Goal: Information Seeking & Learning: Find specific fact

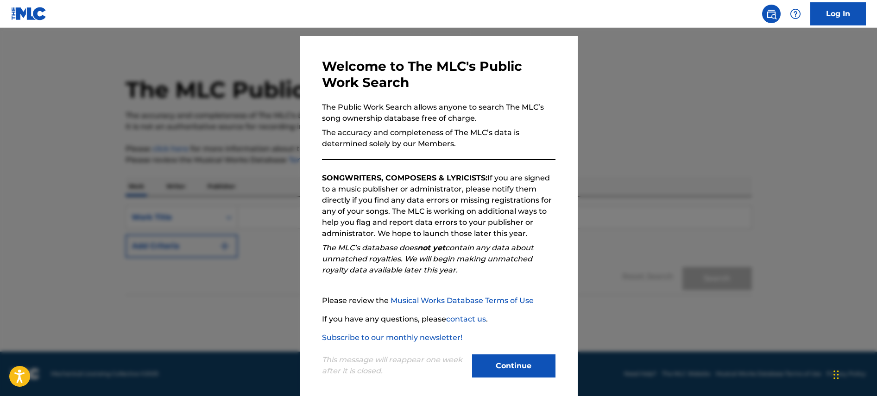
scroll to position [27, 0]
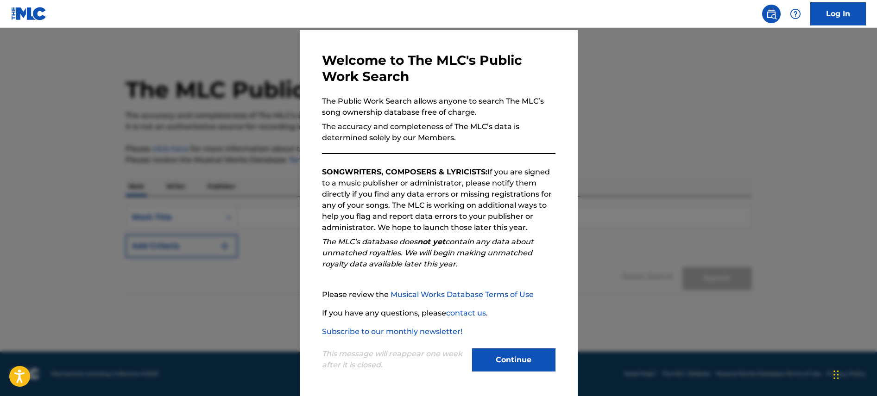
click at [524, 351] on button "Continue" at bounding box center [513, 360] width 83 height 23
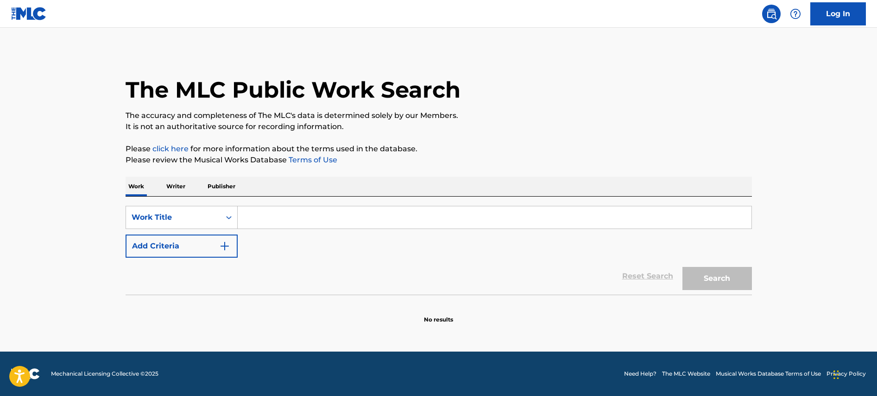
click at [296, 213] on input "Search Form" at bounding box center [495, 218] width 514 height 22
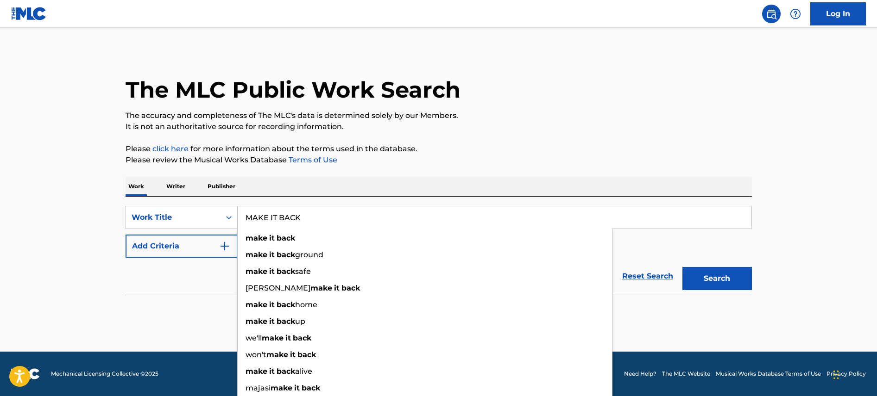
type input "MAKE IT BACK"
click at [682, 267] on button "Search" at bounding box center [716, 278] width 69 height 23
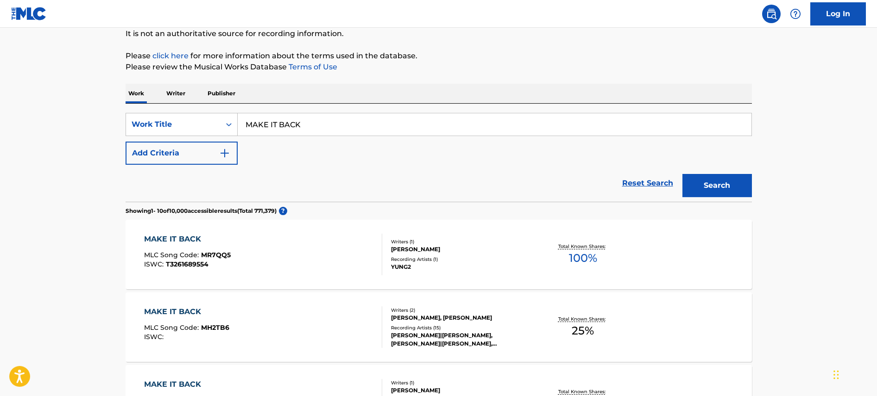
scroll to position [111, 0]
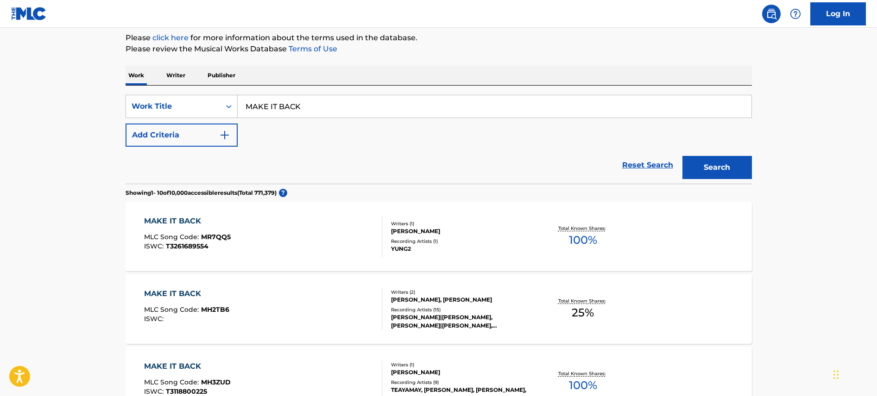
click at [217, 132] on button "Add Criteria" at bounding box center [181, 135] width 112 height 23
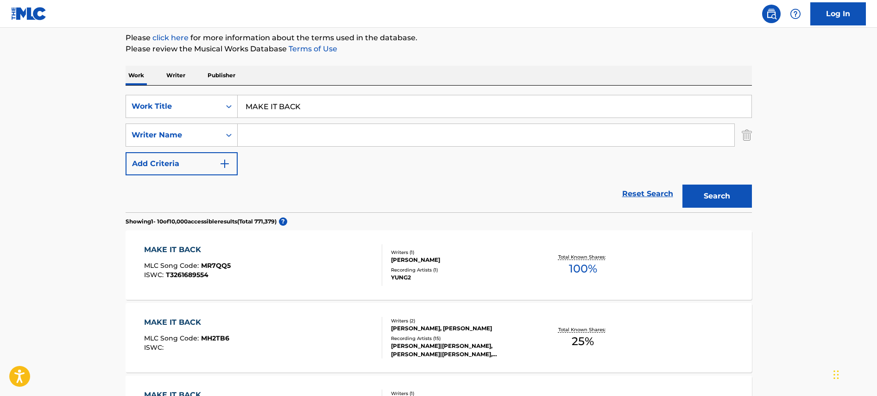
click at [263, 137] on input "Search Form" at bounding box center [486, 135] width 496 height 22
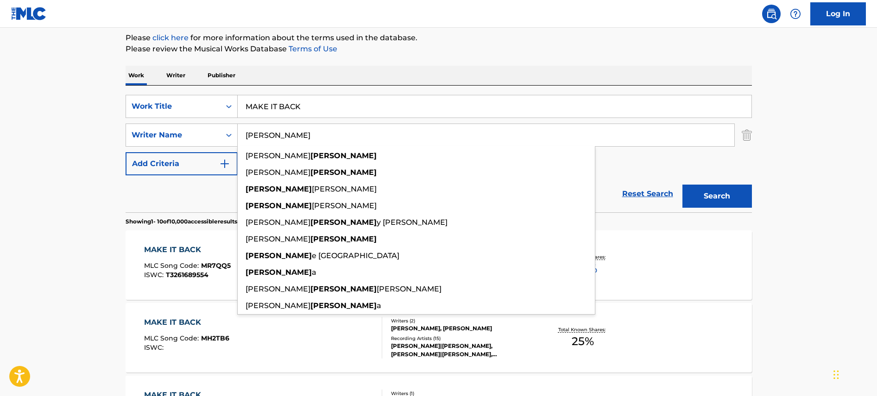
type input "[PERSON_NAME]"
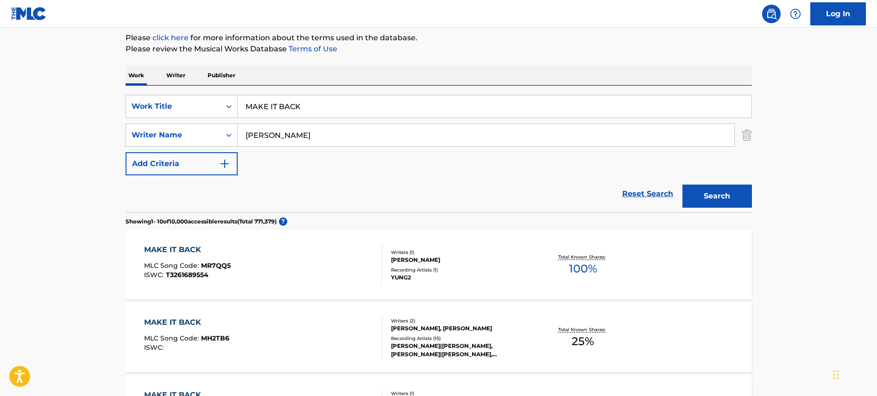
click at [739, 194] on button "Search" at bounding box center [716, 196] width 69 height 23
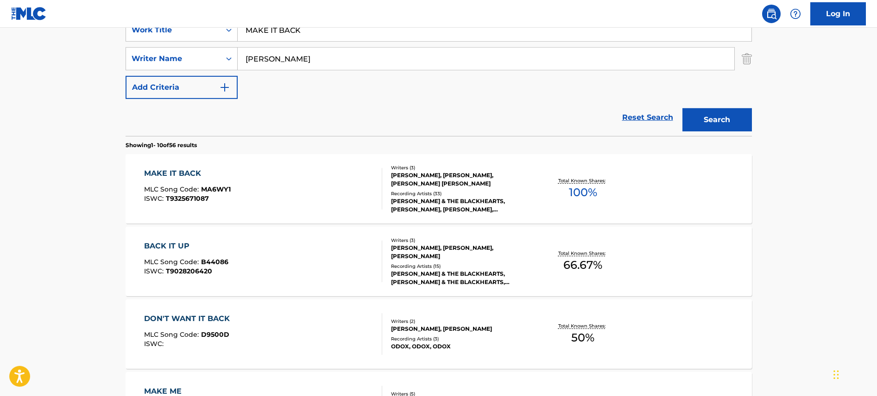
scroll to position [199, 0]
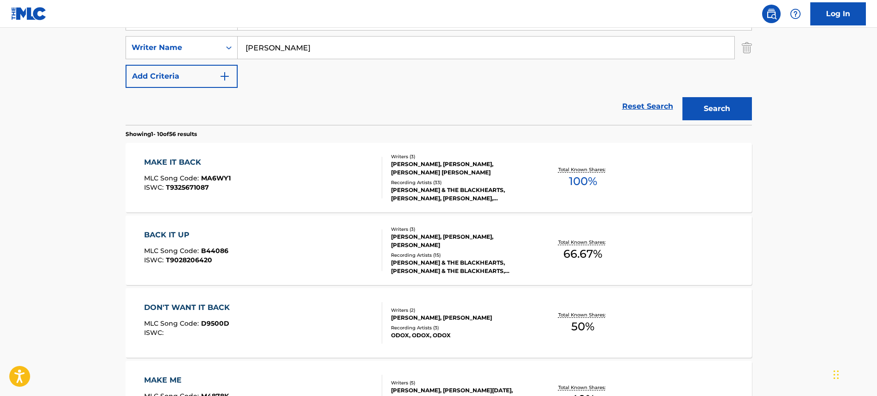
click at [434, 191] on div "[PERSON_NAME] & THE BLACKHEARTS, [PERSON_NAME], [PERSON_NAME], [PERSON_NAME], […" at bounding box center [461, 194] width 140 height 17
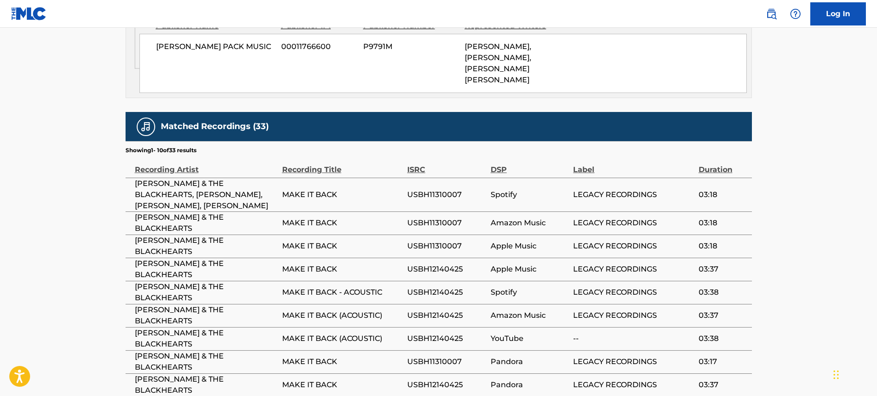
scroll to position [622, 0]
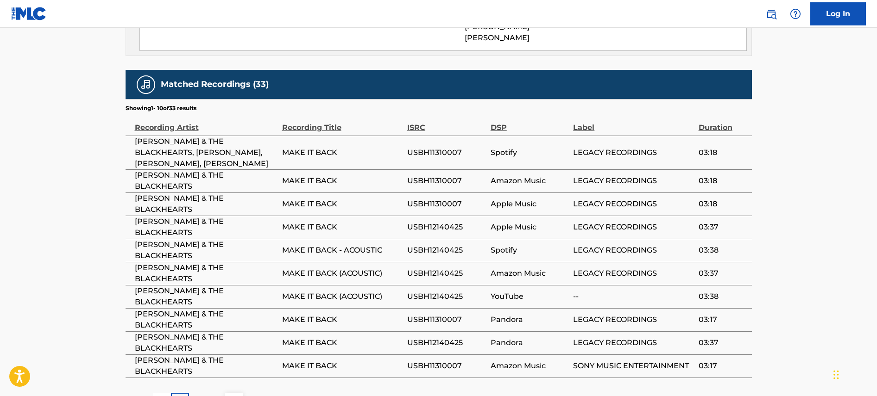
click at [201, 393] on div "2" at bounding box center [198, 402] width 18 height 18
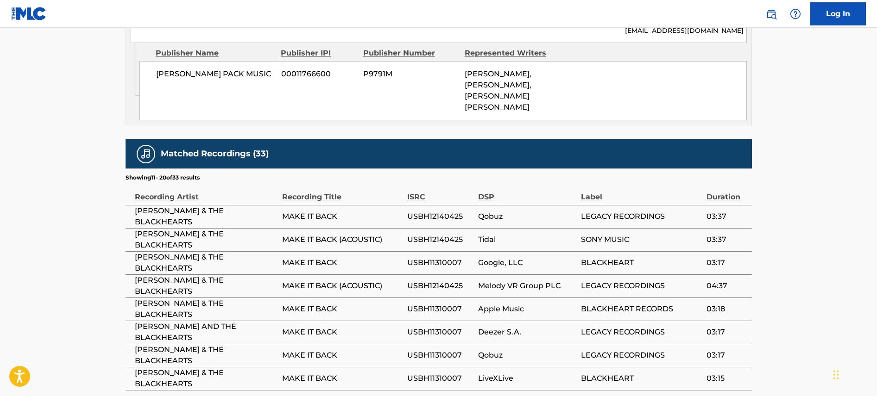
scroll to position [655, 0]
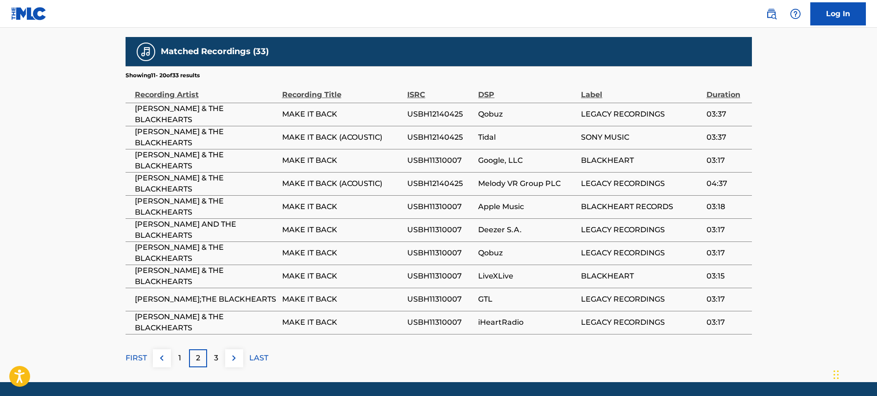
click at [184, 350] on div "1" at bounding box center [180, 359] width 18 height 18
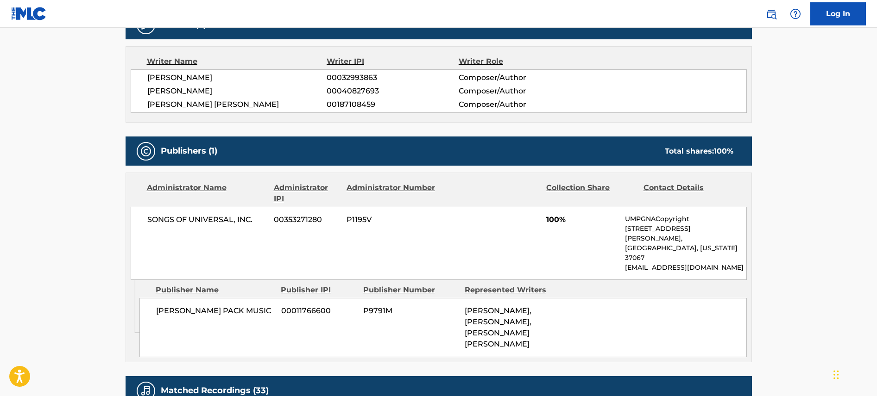
scroll to position [101, 0]
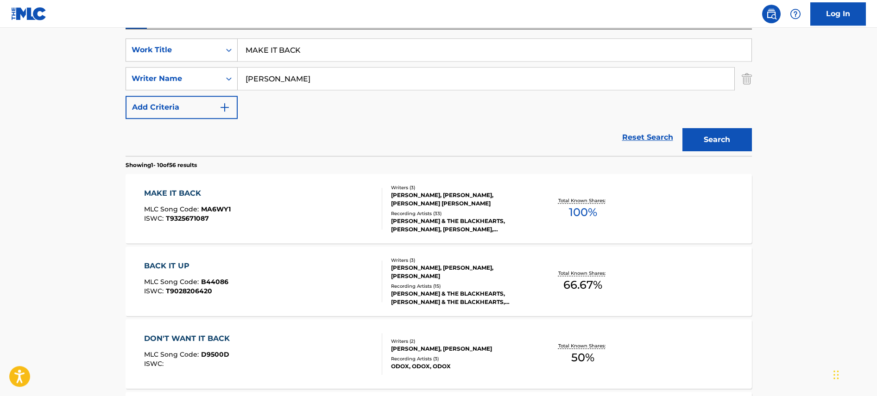
scroll to position [154, 0]
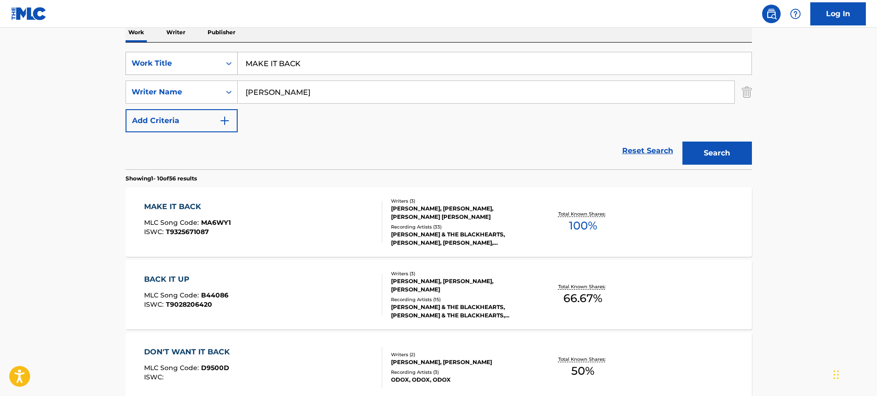
drag, startPoint x: 314, startPoint y: 65, endPoint x: 233, endPoint y: 60, distance: 81.6
click at [238, 61] on input "MAKE IT BACK" at bounding box center [495, 63] width 514 height 22
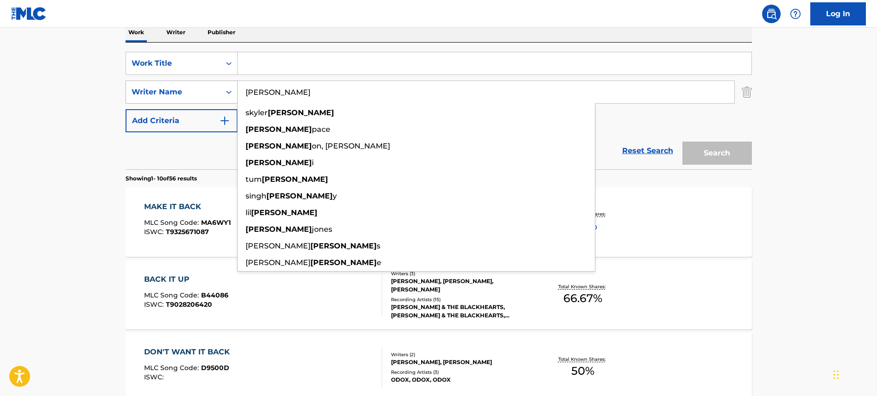
drag, startPoint x: 278, startPoint y: 90, endPoint x: 234, endPoint y: 92, distance: 44.0
click at [238, 92] on input "[PERSON_NAME]" at bounding box center [486, 92] width 496 height 22
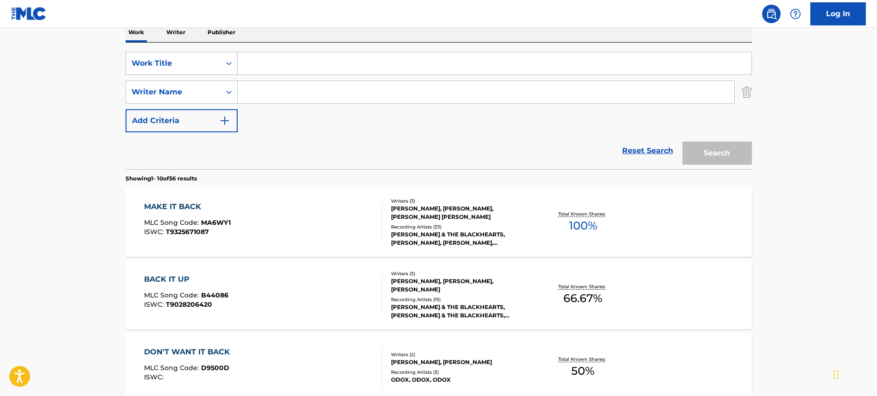
click at [184, 61] on div "Work Title" at bounding box center [173, 63] width 83 height 11
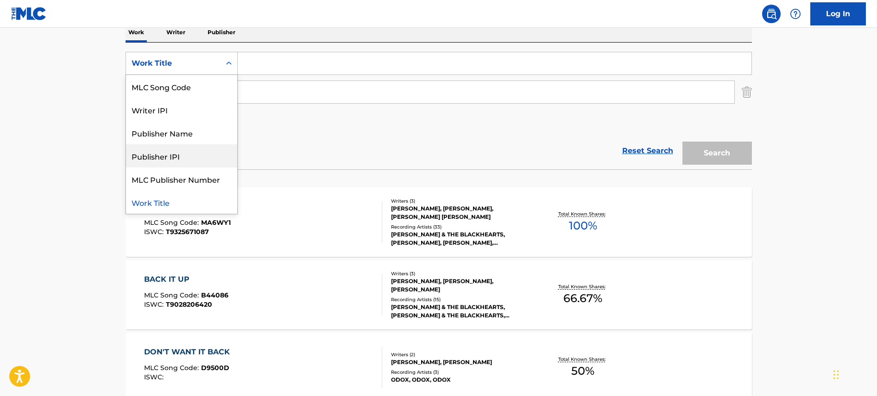
scroll to position [0, 0]
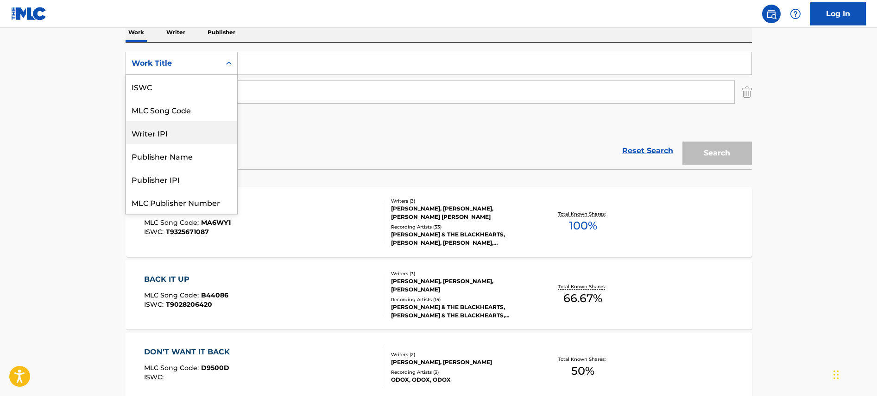
click at [297, 104] on div "SearchWithCriteria411647b6-3666-4b46-8c9c-9a20ea421701 Writer IPI, 3 of 7. 7 re…" at bounding box center [438, 92] width 626 height 81
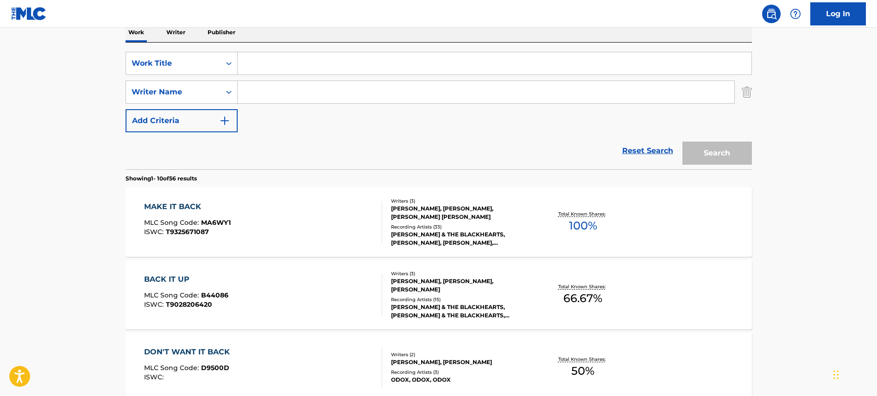
click at [263, 88] on input "Search Form" at bounding box center [486, 92] width 496 height 22
click at [246, 92] on input "[PERSON_NAME]" at bounding box center [486, 92] width 496 height 22
click at [330, 115] on strong "[PERSON_NAME]" at bounding box center [363, 112] width 66 height 9
type input "[PERSON_NAME] [PERSON_NAME]"
click at [727, 156] on div "Search" at bounding box center [714, 150] width 74 height 37
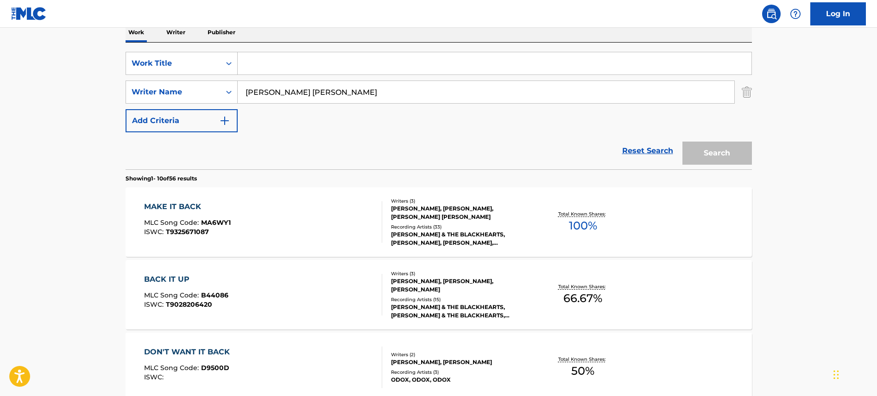
click at [727, 156] on div "Search" at bounding box center [714, 150] width 74 height 37
click at [284, 72] on input "Search Form" at bounding box center [495, 63] width 514 height 22
click at [283, 92] on input "[PERSON_NAME] [PERSON_NAME]" at bounding box center [486, 92] width 496 height 22
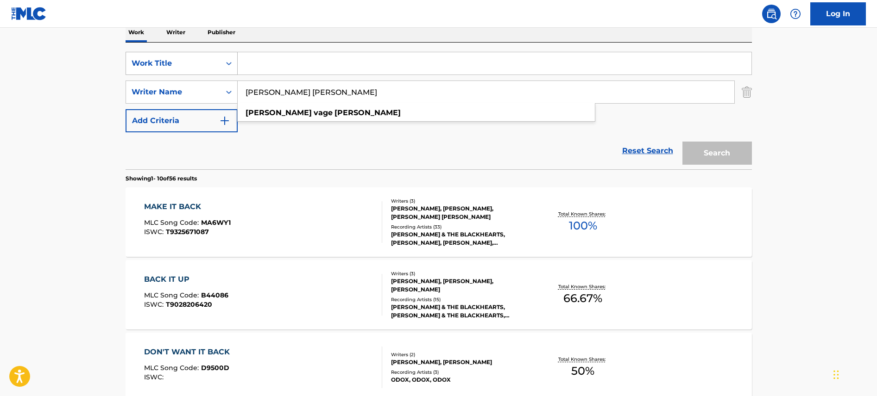
click at [210, 66] on div "Work Title" at bounding box center [173, 63] width 83 height 11
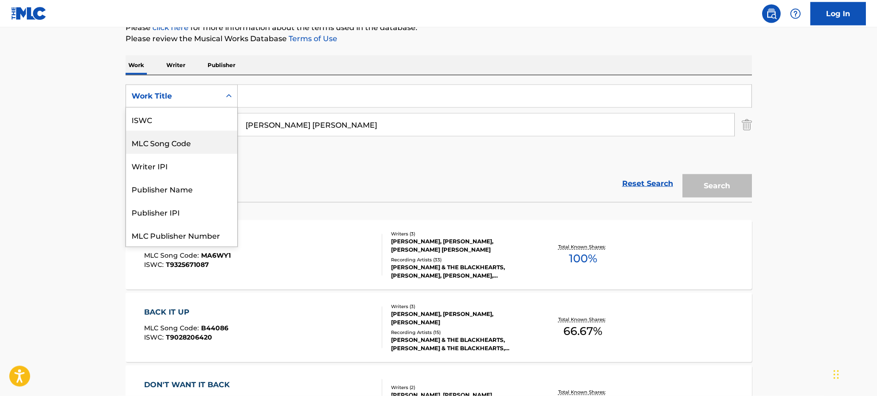
scroll to position [102, 0]
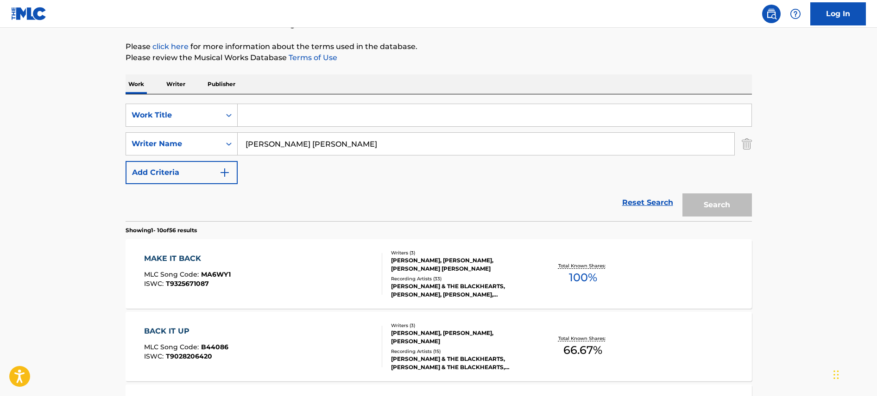
click at [364, 148] on input "[PERSON_NAME] [PERSON_NAME]" at bounding box center [486, 144] width 496 height 22
click at [364, 147] on input "[PERSON_NAME] [PERSON_NAME]" at bounding box center [486, 144] width 496 height 22
click at [354, 121] on input "Search Form" at bounding box center [495, 115] width 514 height 22
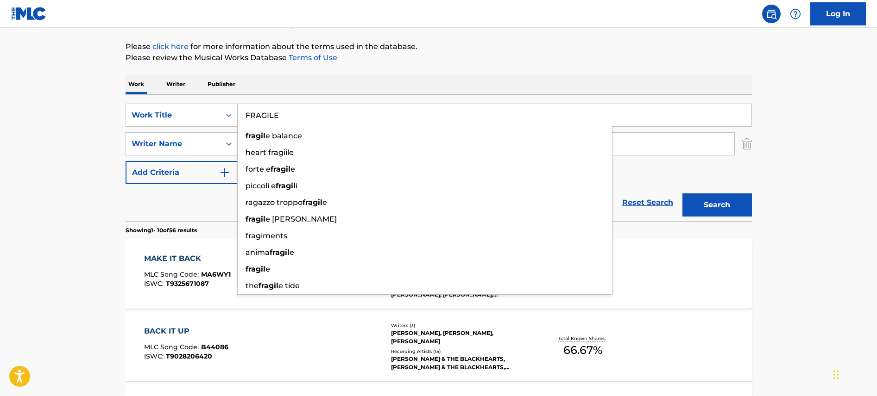
type input "FRAGILE"
click at [682, 194] on button "Search" at bounding box center [716, 205] width 69 height 23
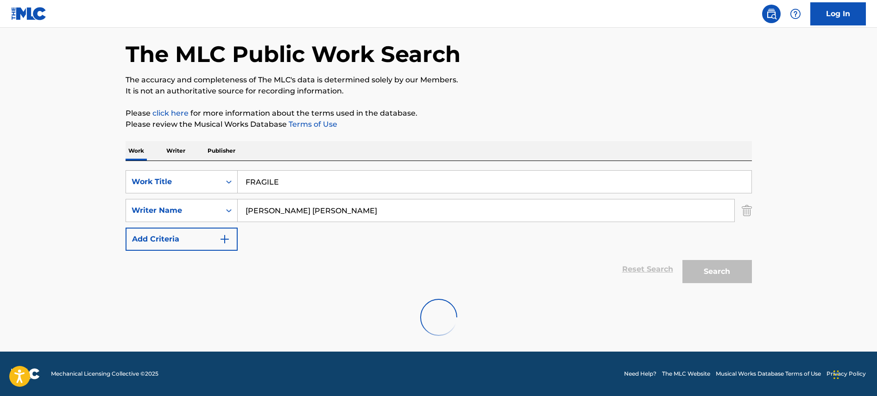
scroll to position [6, 0]
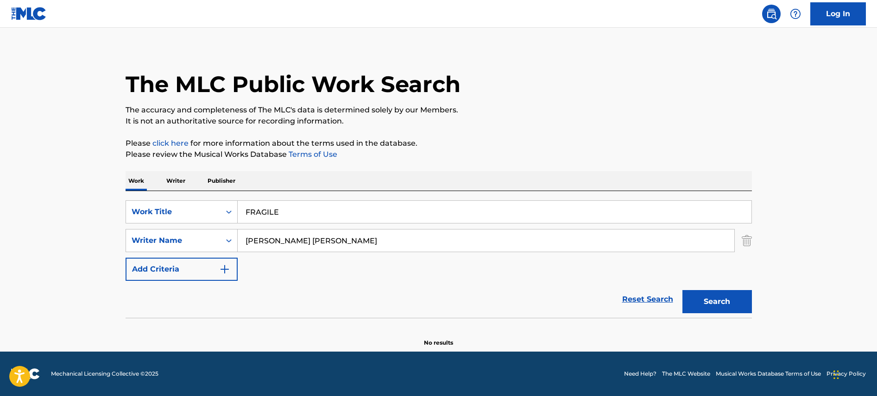
click at [718, 298] on button "Search" at bounding box center [716, 301] width 69 height 23
drag, startPoint x: 295, startPoint y: 241, endPoint x: 233, endPoint y: 224, distance: 64.4
click at [254, 231] on input "[PERSON_NAME] [PERSON_NAME]" at bounding box center [486, 241] width 496 height 22
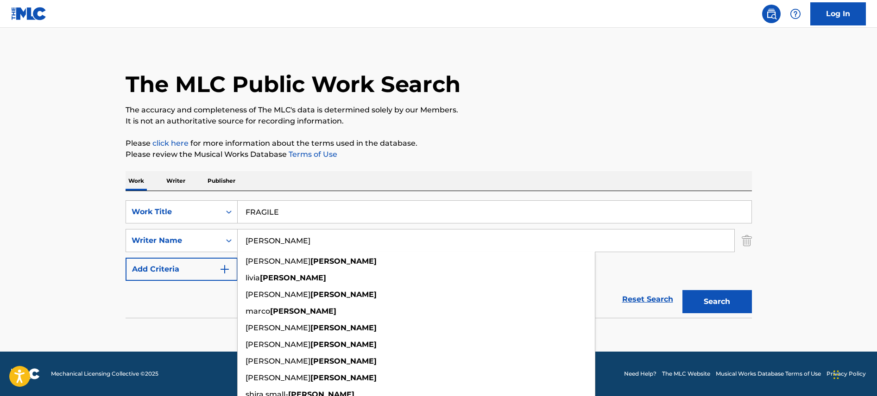
type input "[PERSON_NAME]"
click at [682, 290] on button "Search" at bounding box center [716, 301] width 69 height 23
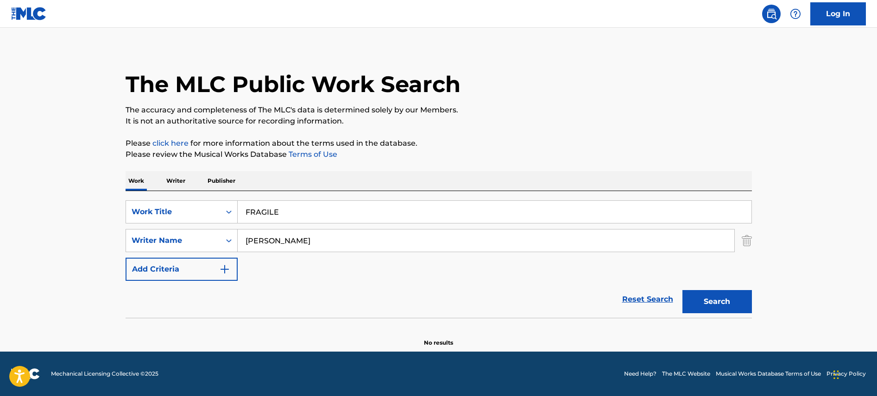
click at [732, 302] on button "Search" at bounding box center [716, 301] width 69 height 23
drag, startPoint x: 311, startPoint y: 216, endPoint x: 226, endPoint y: 205, distance: 85.5
click at [238, 206] on input "FRAGILE" at bounding box center [495, 212] width 514 height 22
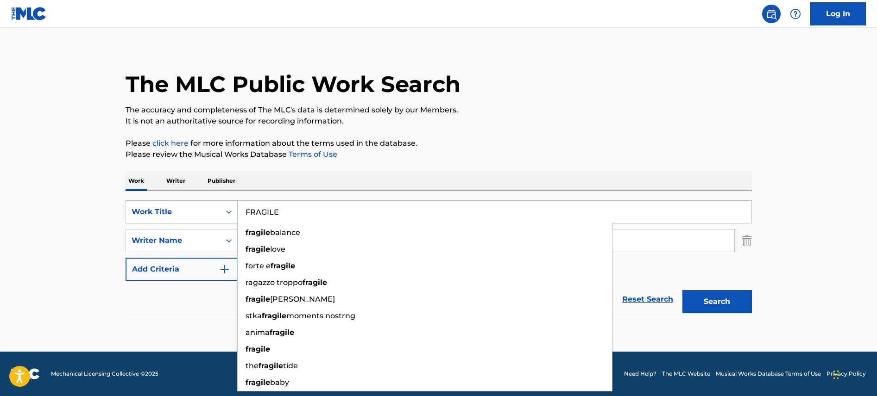
click at [292, 214] on input "FRAGILE" at bounding box center [495, 212] width 514 height 22
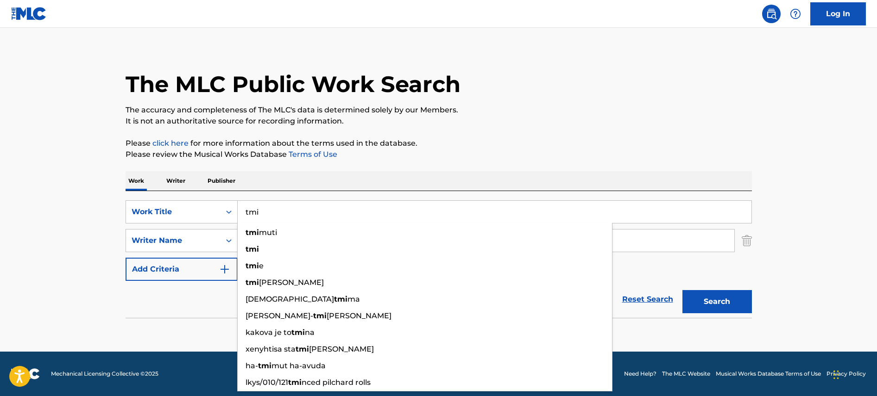
type input "tmi"
click at [682, 290] on button "Search" at bounding box center [716, 301] width 69 height 23
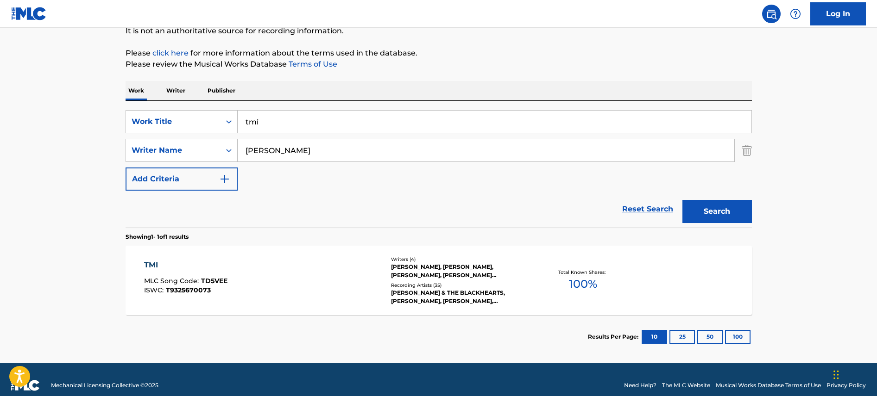
scroll to position [107, 0]
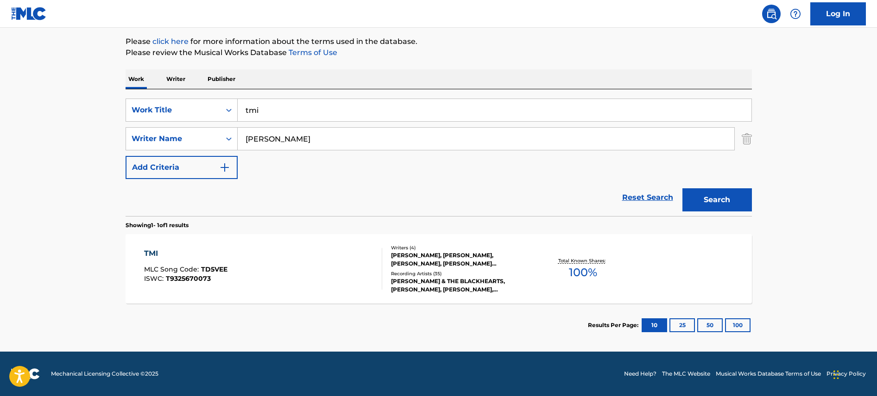
click at [243, 262] on div "TMI MLC Song Code : TD5VEE ISWC : T9325670073" at bounding box center [263, 269] width 238 height 42
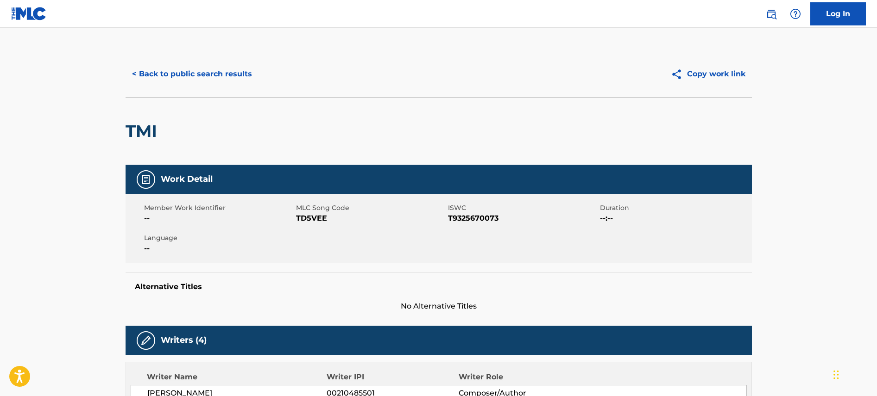
scroll to position [55, 0]
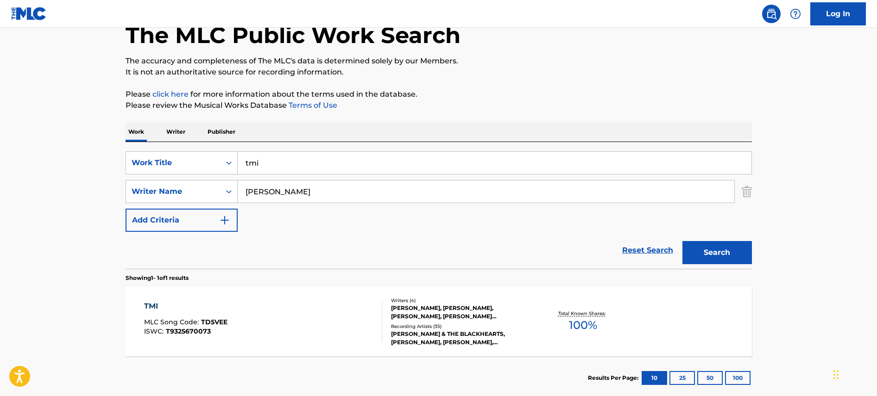
click at [276, 168] on input "tmi" at bounding box center [495, 163] width 514 height 22
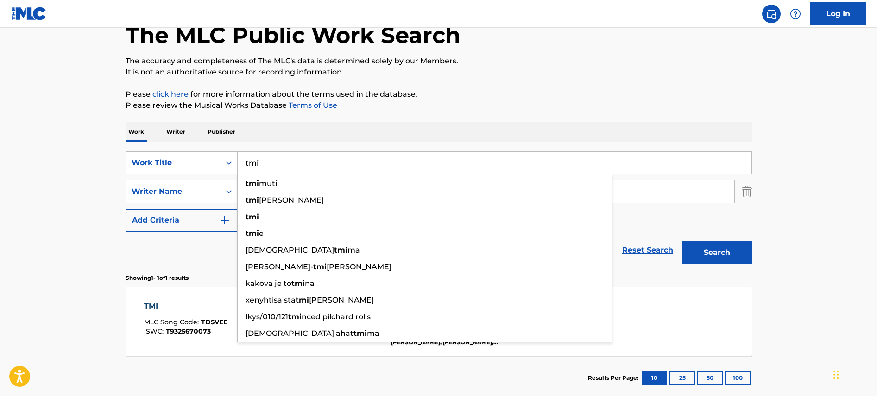
click at [276, 168] on input "tmi" at bounding box center [495, 163] width 514 height 22
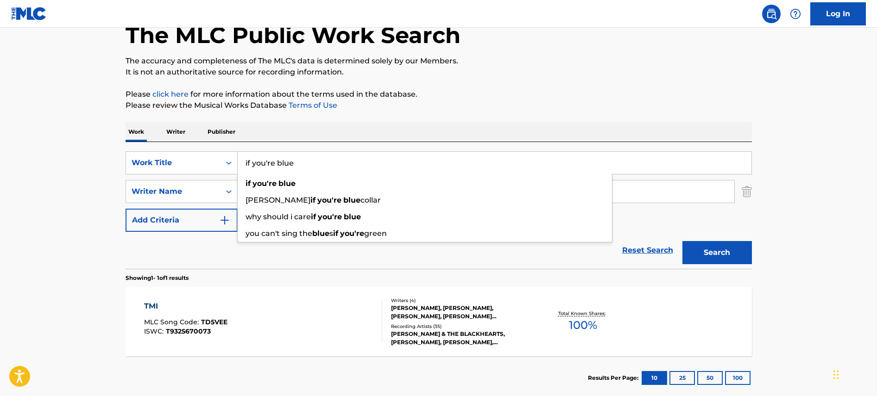
type input "if you're blue"
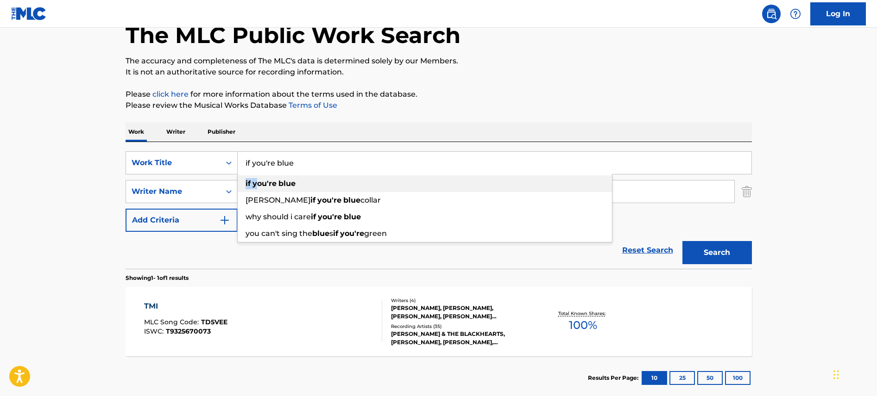
drag, startPoint x: 255, startPoint y: 178, endPoint x: 356, endPoint y: 175, distance: 100.5
click at [256, 178] on div "if you're blue" at bounding box center [425, 183] width 374 height 17
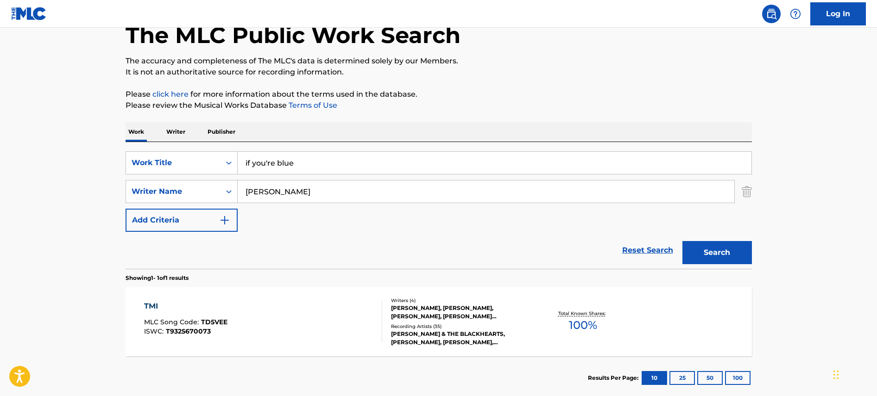
click at [721, 252] on button "Search" at bounding box center [716, 252] width 69 height 23
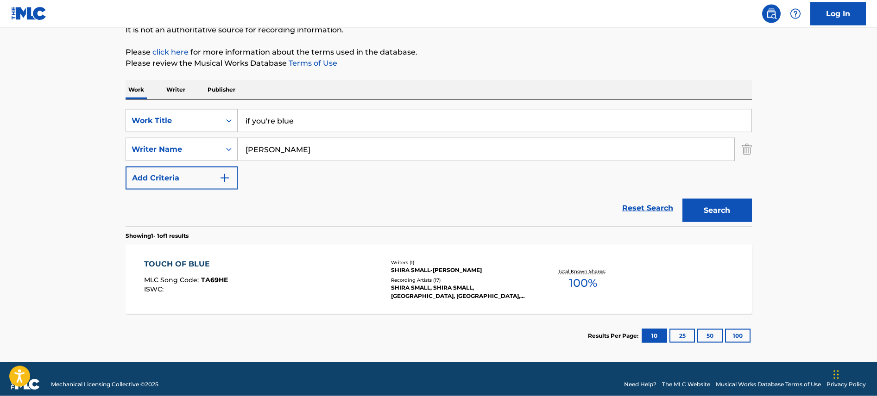
scroll to position [107, 0]
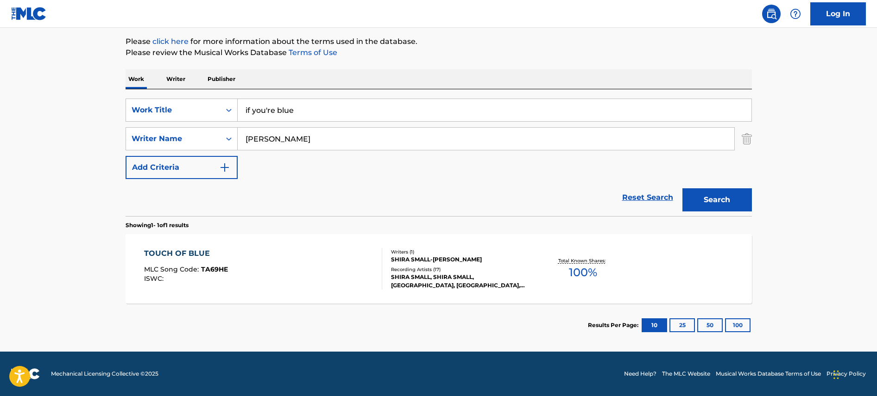
click at [288, 139] on input "[PERSON_NAME]" at bounding box center [486, 139] width 496 height 22
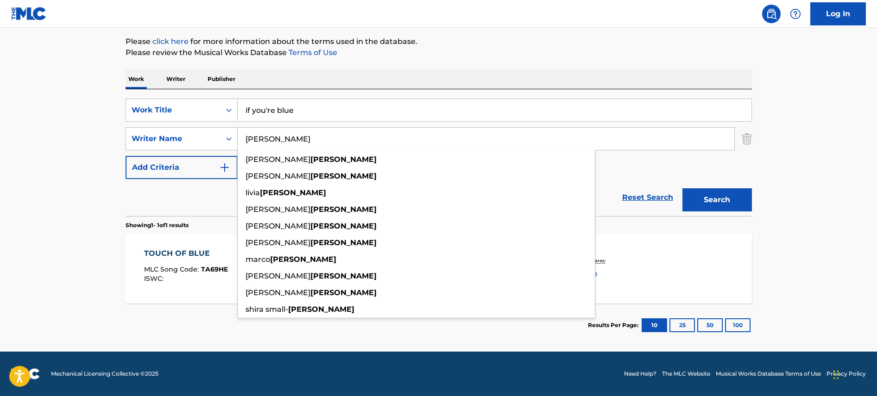
click at [288, 139] on input "[PERSON_NAME]" at bounding box center [486, 139] width 496 height 22
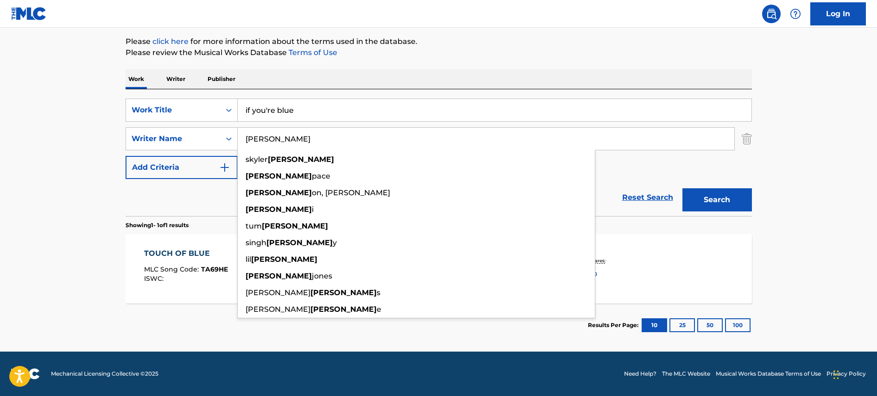
type input "[PERSON_NAME]"
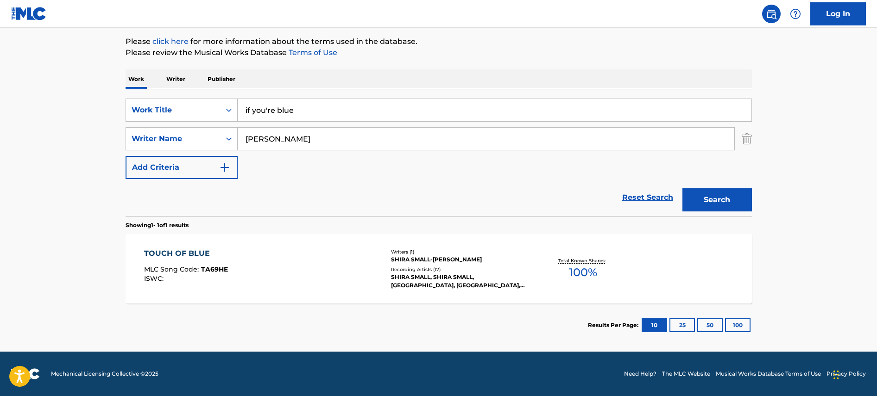
click at [725, 161] on div "SearchWithCriteria411647b6-3666-4b46-8c9c-9a20ea421701 Work Title if you're blu…" at bounding box center [438, 139] width 626 height 81
click at [727, 197] on button "Search" at bounding box center [716, 199] width 69 height 23
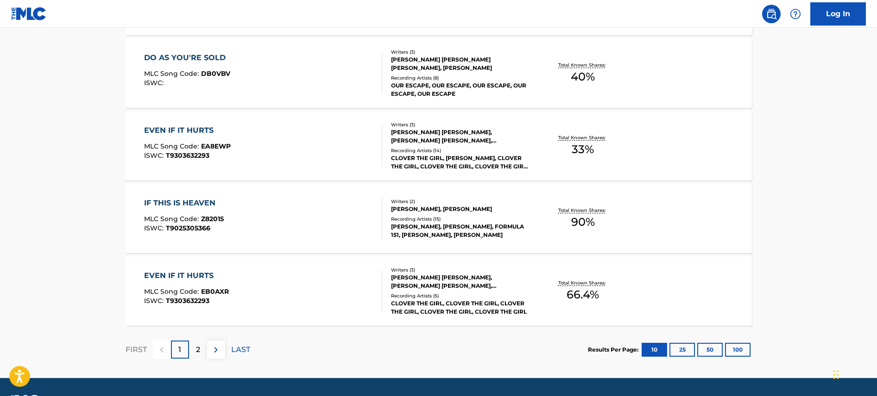
scroll to position [766, 0]
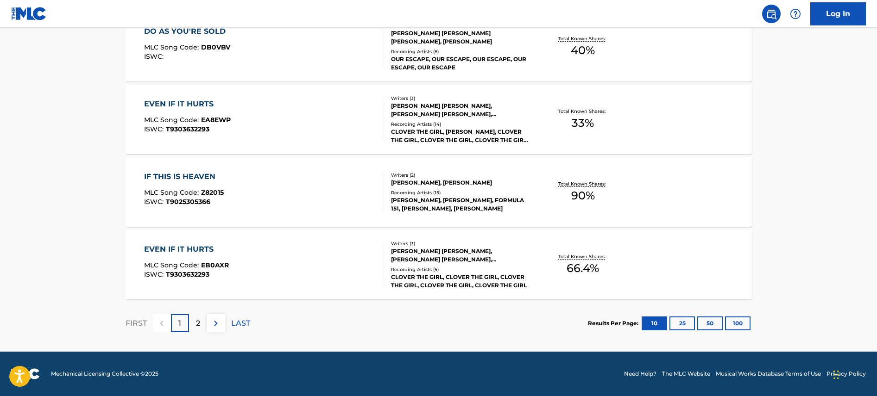
click at [197, 320] on p "2" at bounding box center [198, 323] width 4 height 11
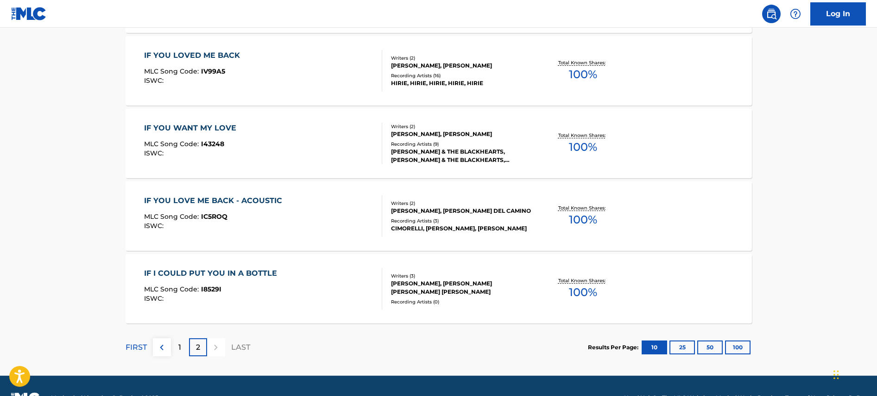
scroll to position [475, 0]
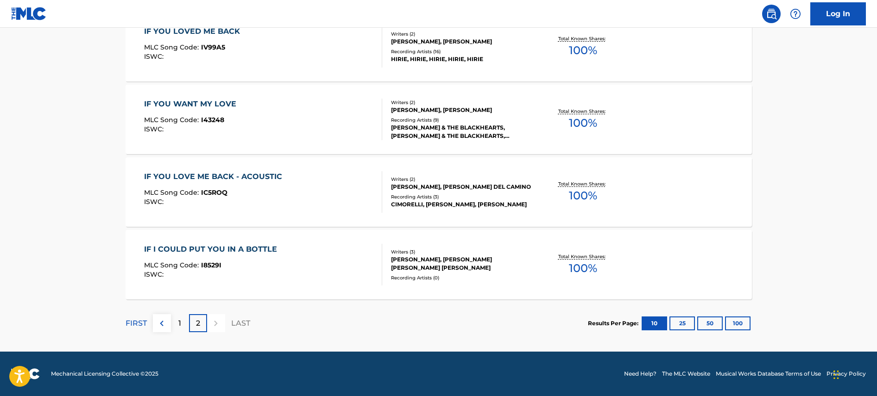
click at [179, 327] on p "1" at bounding box center [179, 323] width 3 height 11
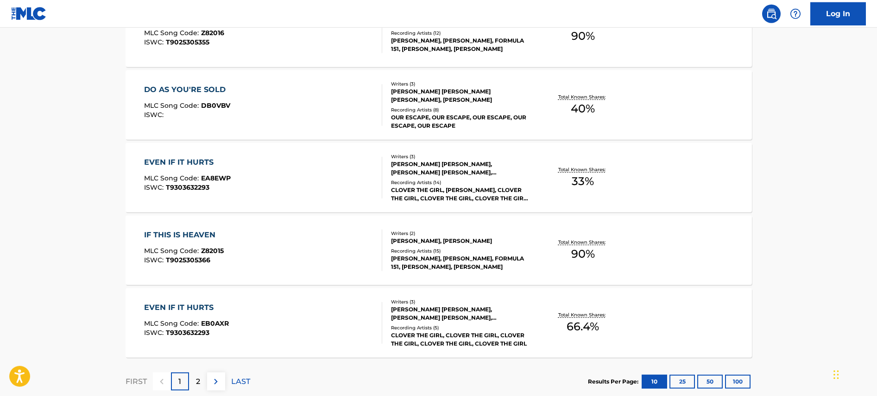
scroll to position [766, 0]
